Goal: Information Seeking & Learning: Learn about a topic

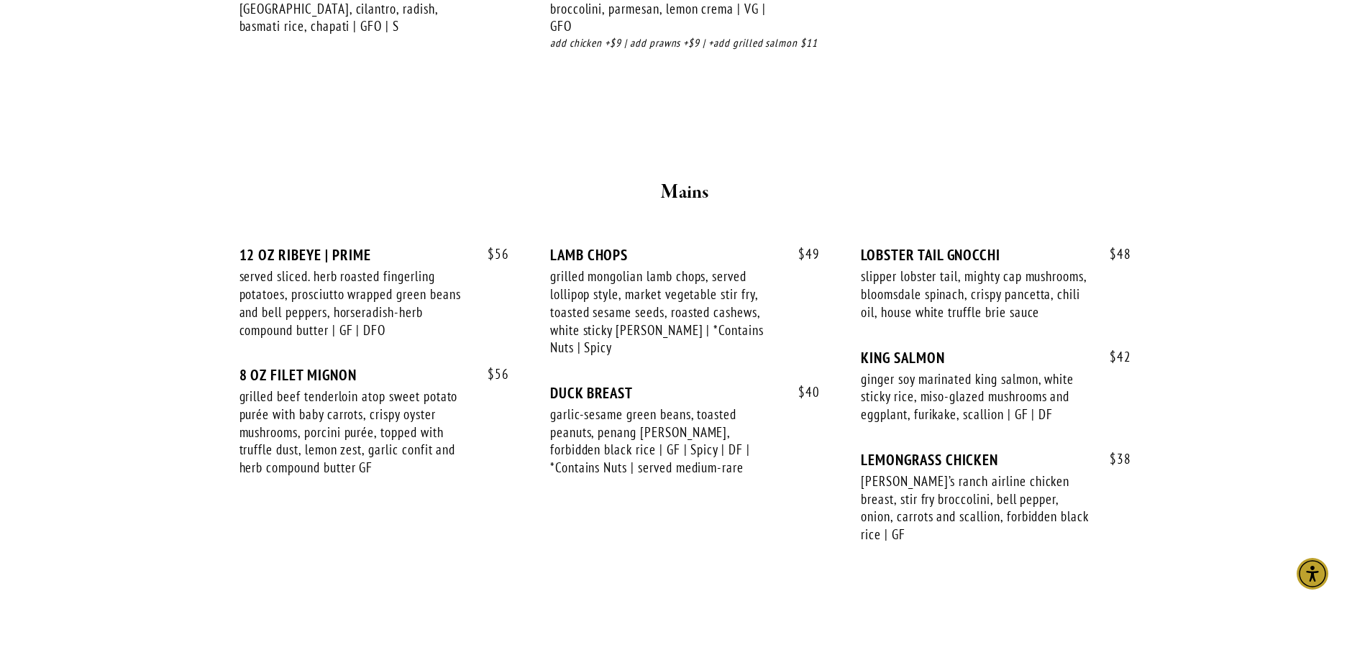
scroll to position [2444, 0]
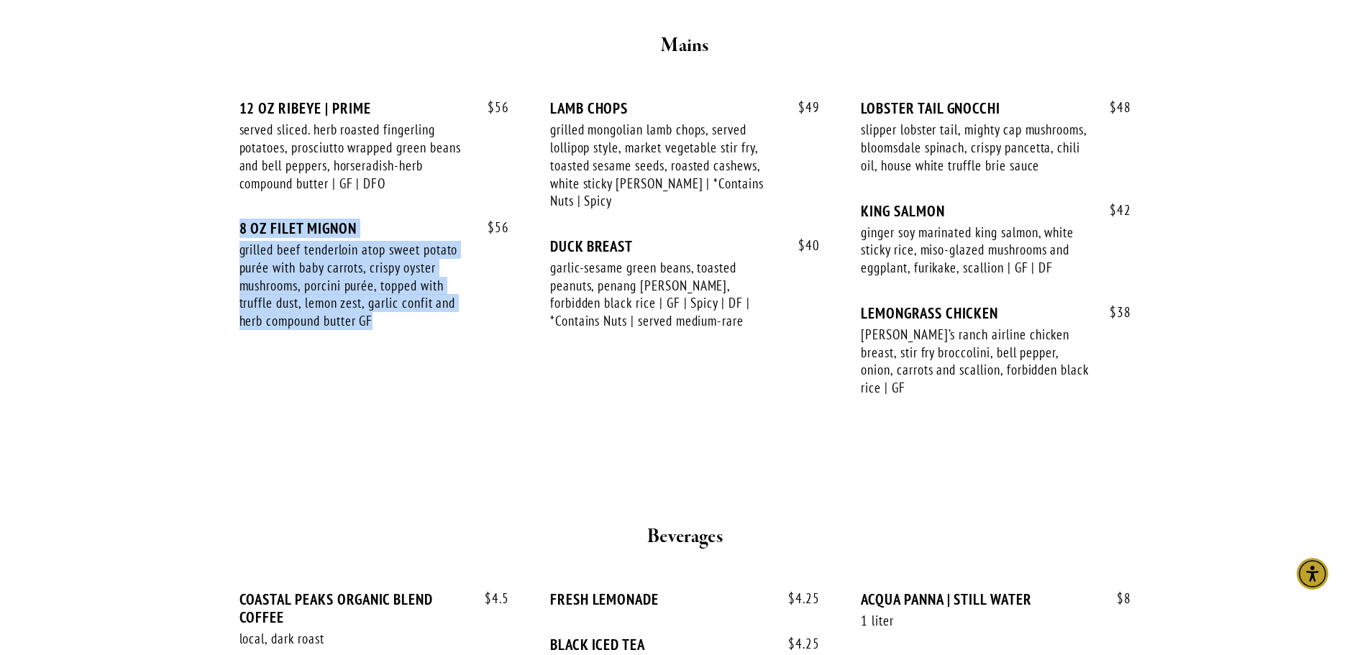
drag, startPoint x: 236, startPoint y: 227, endPoint x: 454, endPoint y: 318, distance: 236.9
click at [454, 318] on div "$ 56 12 OZ RIBEYE | PRIME served sliced. herb roasted fingerling potatoes, pros…" at bounding box center [685, 254] width 916 height 362
click at [410, 299] on div "grilled beef tenderloin atop sweet potato purée with baby carrots, crispy oyste…" at bounding box center [353, 285] width 229 height 89
drag, startPoint x: 387, startPoint y: 333, endPoint x: 214, endPoint y: 228, distance: 202.6
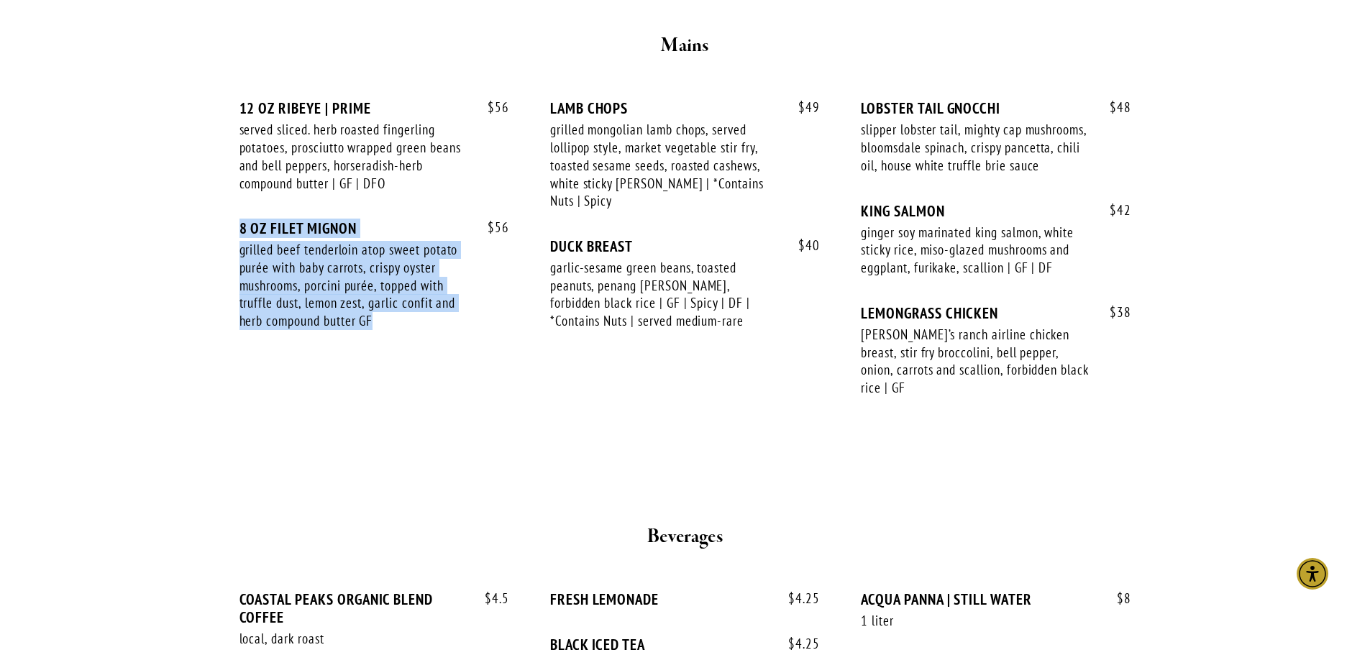
copy div "8 OZ FILET MIGNON grilled beef tenderloin atop sweet potato purée with baby car…"
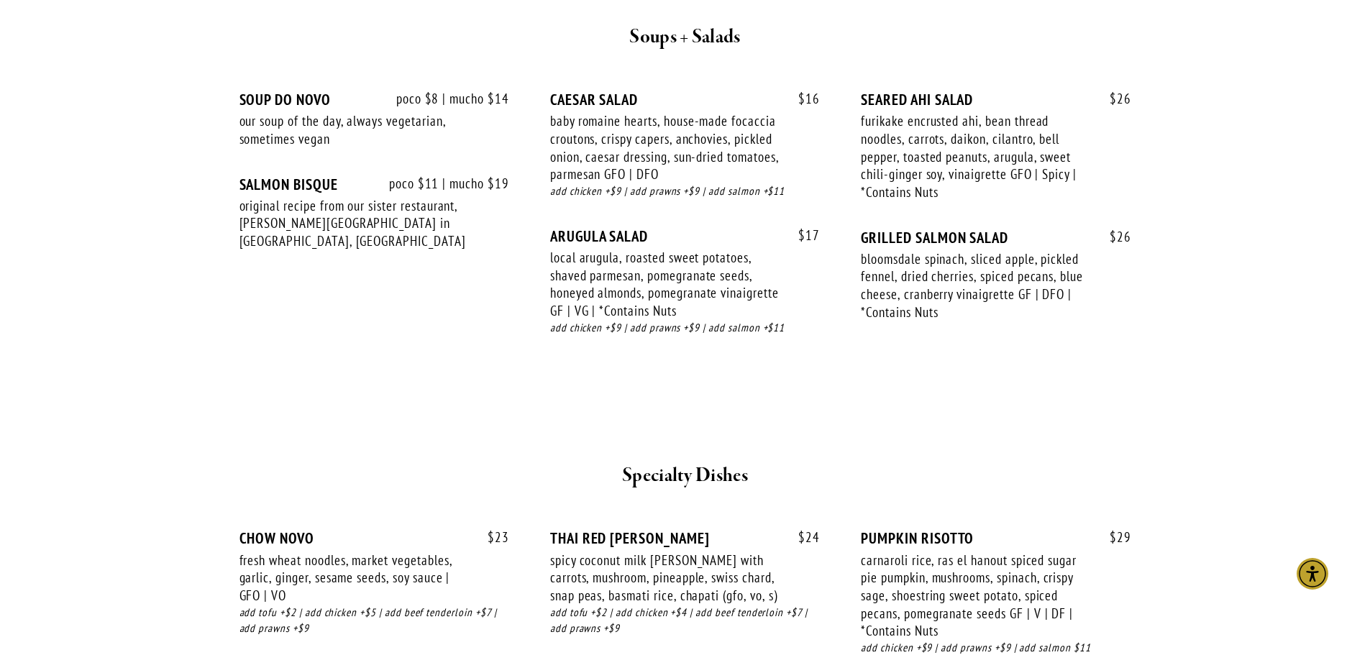
scroll to position [1438, 0]
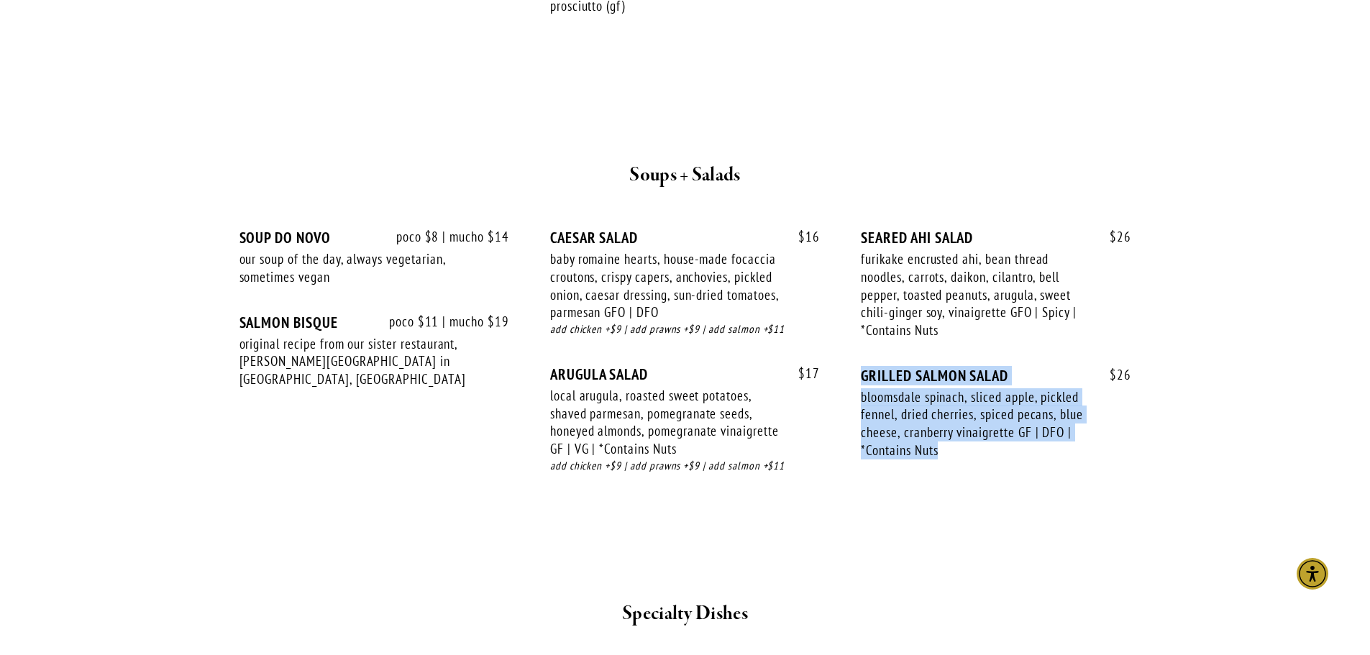
drag, startPoint x: 860, startPoint y: 372, endPoint x: 963, endPoint y: 455, distance: 132.9
click at [955, 452] on div "poco $8 | mucho $14 SOUP DO NOVO our soup of the day, always vegetarian, someti…" at bounding box center [684, 365] width 891 height 272
copy div "GRILLED SALMON SALAD bloomsdale spinach, sliced apple, pickled fennel, dried ch…"
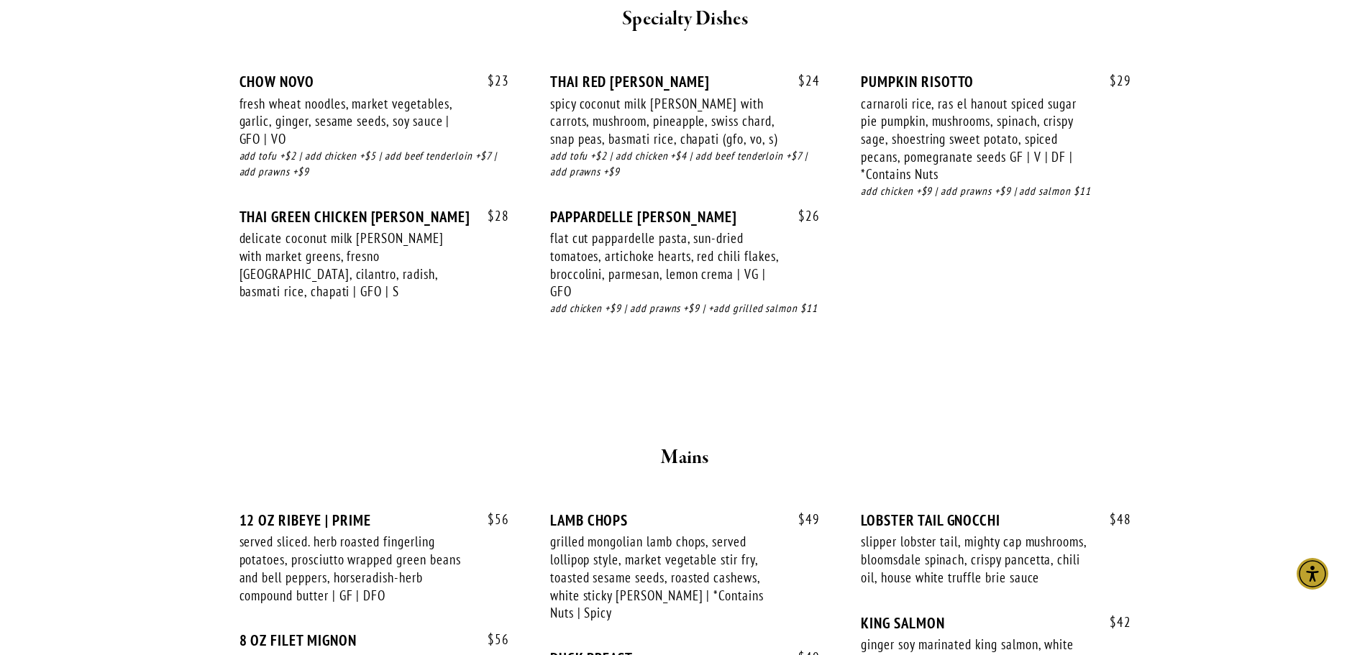
scroll to position [1941, 0]
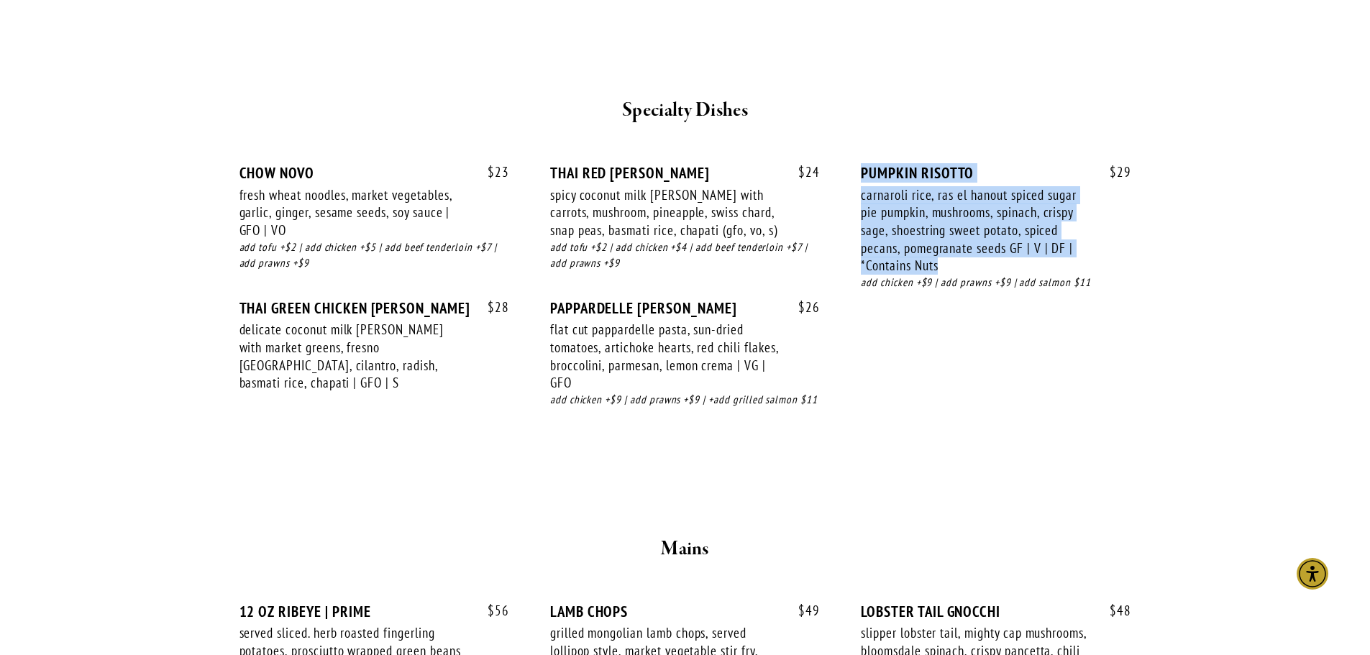
drag, startPoint x: 856, startPoint y: 172, endPoint x: 1046, endPoint y: 262, distance: 210.9
click at [1046, 262] on div "$ 23 CHOW NOVO fresh wheat noodles, market vegetables, garlic, ginger, sesame s…" at bounding box center [684, 299] width 891 height 271
copy div "PUMPKIN RISOTTO carnaroli rice, ras el hanout spiced sugar pie pumpkin, mushroo…"
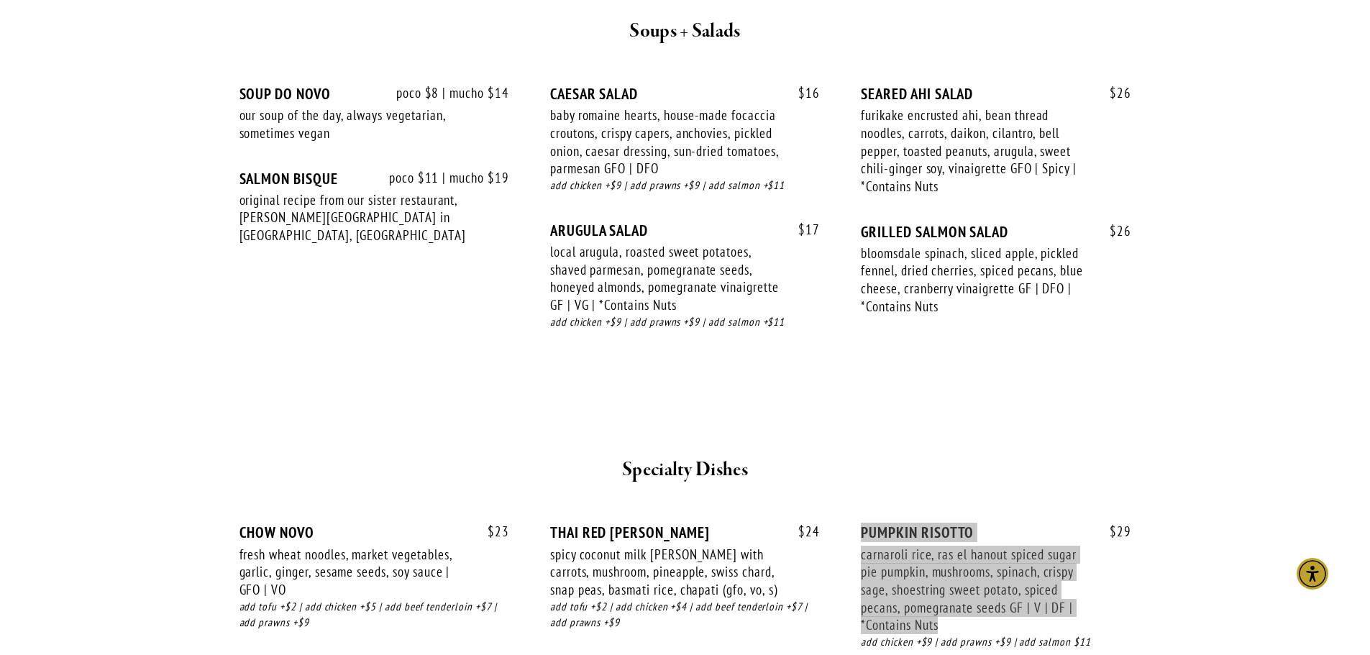
scroll to position [1510, 0]
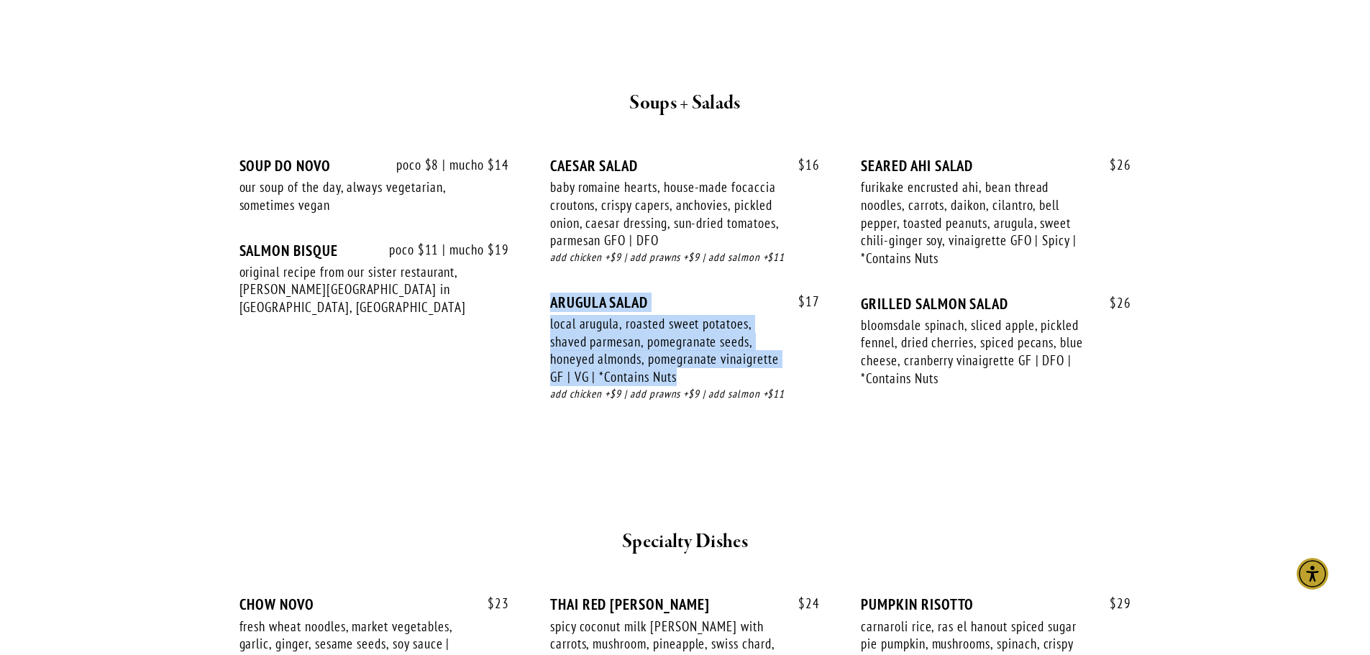
drag, startPoint x: 551, startPoint y: 308, endPoint x: 758, endPoint y: 385, distance: 219.9
click at [758, 385] on div "$ 17 ARUGULA SALAD local arugula, roasted sweet potatoes, shaved parmesan, pome…" at bounding box center [685, 361] width 270 height 137
copy div "ARUGULA SALAD local arugula, roasted sweet potatoes, shaved parmesan, pomegrana…"
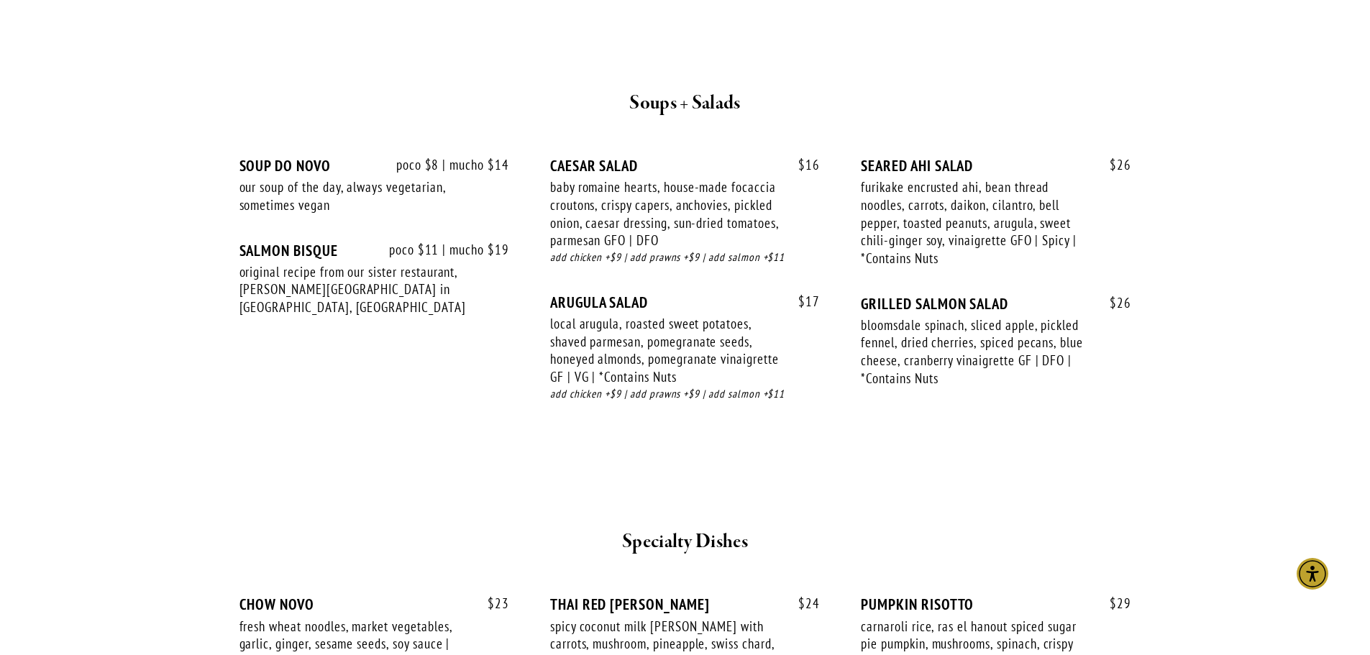
click at [557, 395] on div "add chicken +$9 | add prawns +$9 | add salmon +$11" at bounding box center [685, 394] width 270 height 17
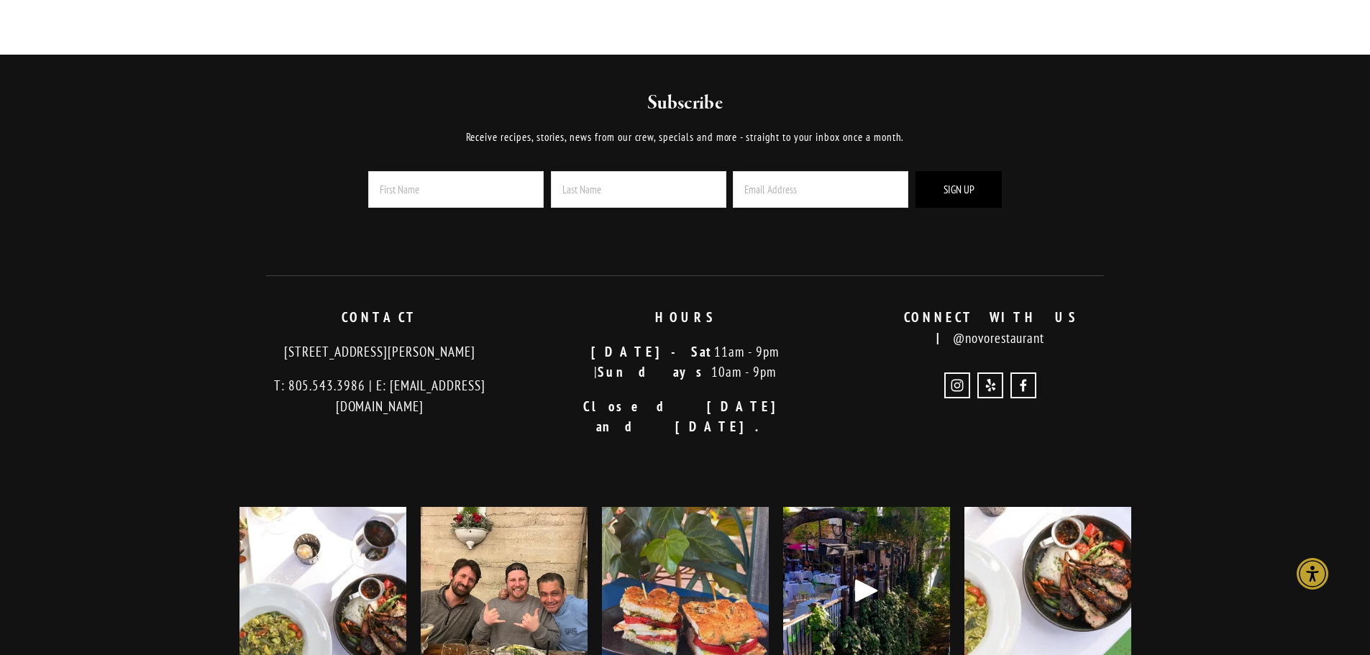
scroll to position [3595, 0]
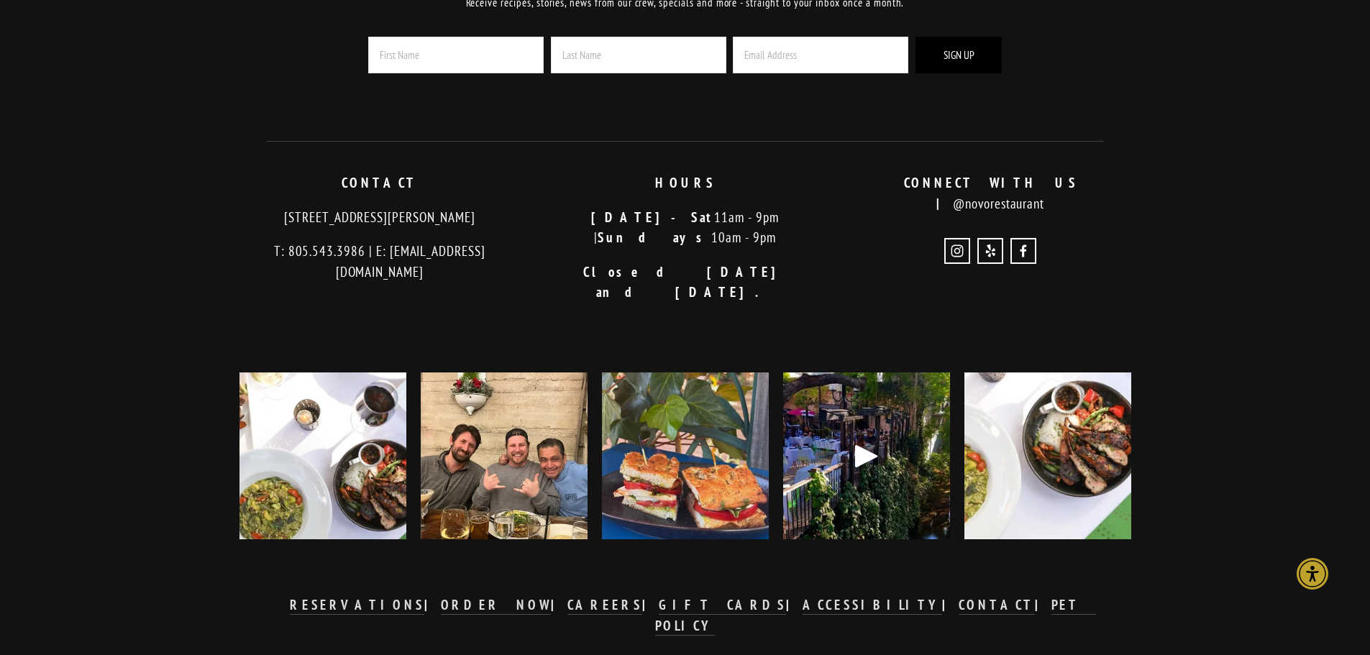
click at [513, 387] on img at bounding box center [503, 455] width 235 height 167
